Goal: Task Accomplishment & Management: Complete application form

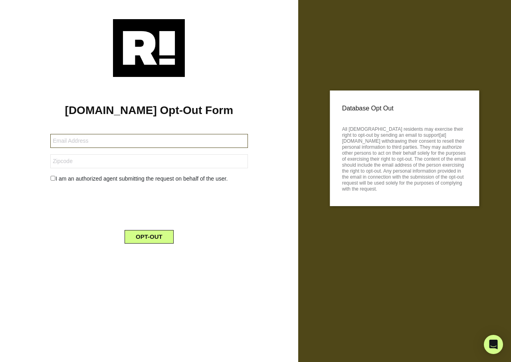
type input "[EMAIL_ADDRESS][DOMAIN_NAME]"
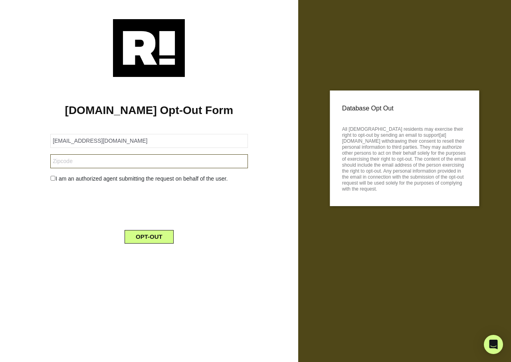
type input "39662"
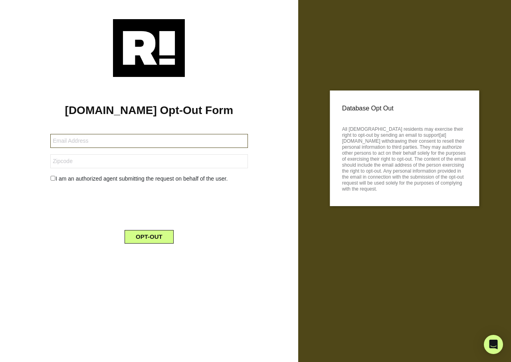
type input "[EMAIL_ADDRESS][DOMAIN_NAME]"
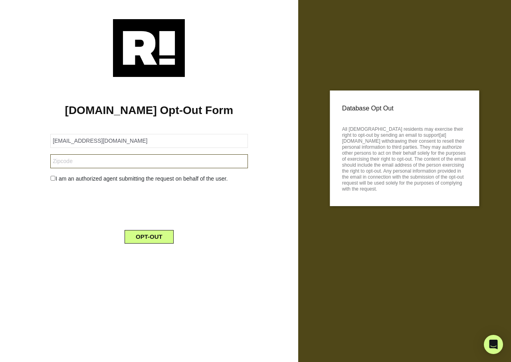
type input "76227"
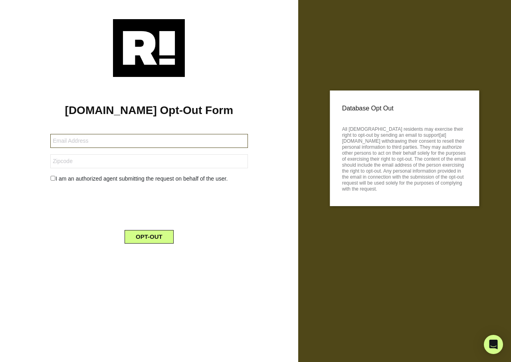
type input "[EMAIL_ADDRESS][DOMAIN_NAME]"
type input "46268"
type input "lhans@austin.rr.com"
type input "78628"
type input "[EMAIL_ADDRESS][DOMAIN_NAME]"
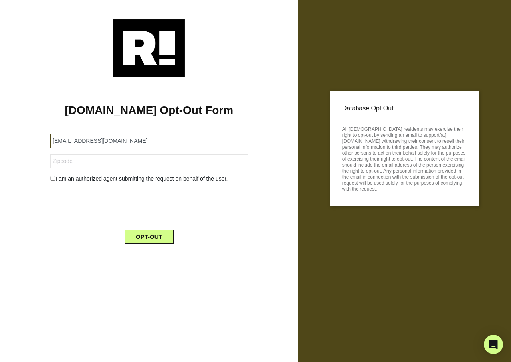
type input "29588"
type input "maddysue0304@gmail.com"
type input "95363"
type input "[EMAIL_ADDRESS][DOMAIN_NAME]"
type input "11968"
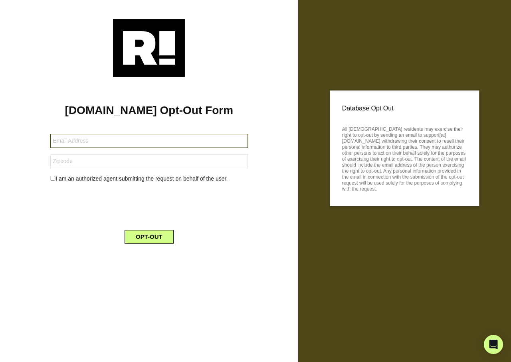
type input "edjcox@yahoo.com"
type input "19464"
type input "[EMAIL_ADDRESS][DOMAIN_NAME]"
type input "92223"
type input "[EMAIL_ADDRESS][DOMAIN_NAME]"
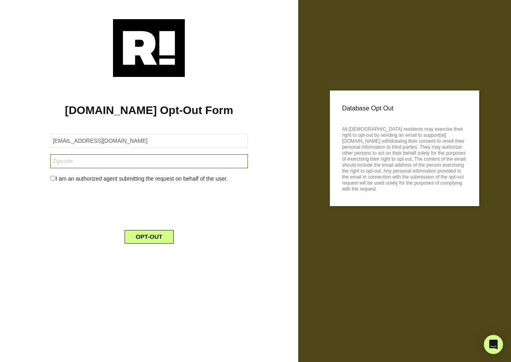
type input "53222"
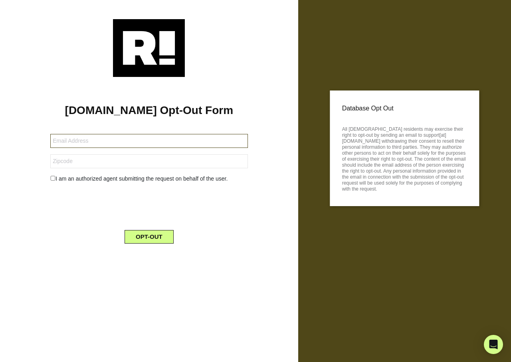
type input "[EMAIL_ADDRESS][DOMAIN_NAME]"
type input "39183"
type input "cbdfields48@gmail.com"
type input "95062"
type input "[EMAIL_ADDRESS][DOMAIN_NAME]"
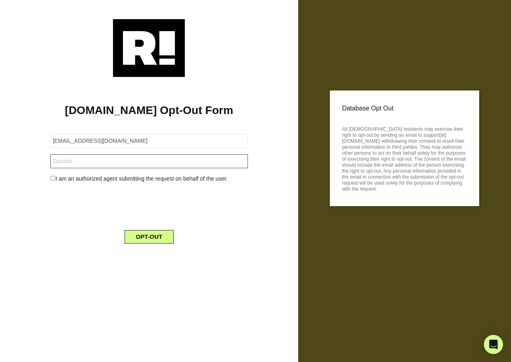
type input "06461"
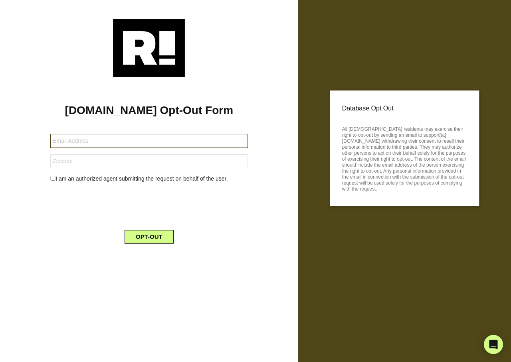
type input "[EMAIL_ADDRESS][DOMAIN_NAME]"
type input "fsu19jsl@gmail.com"
type input "49002"
type input "[EMAIL_ADDRESS][DOMAIN_NAME]"
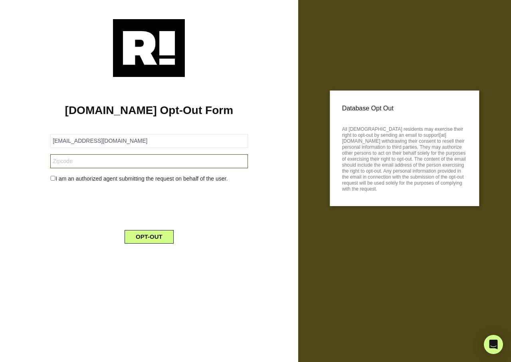
type input "27263"
